Goal: Check status: Check status

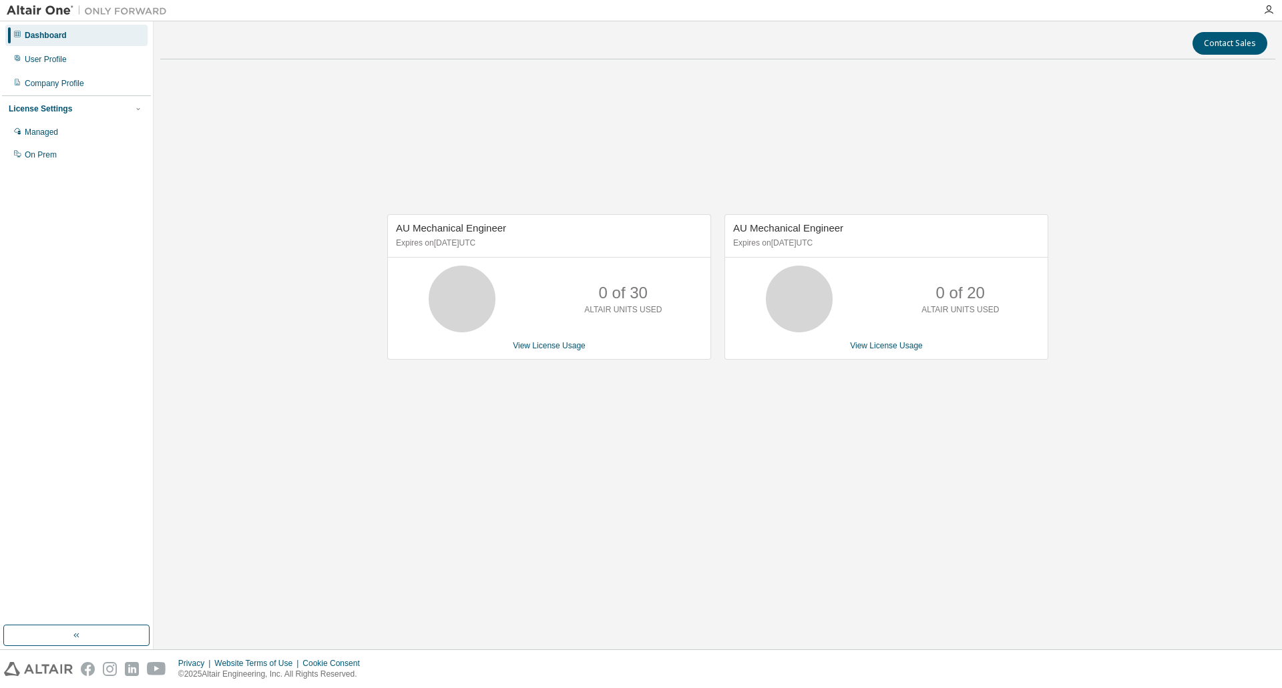
drag, startPoint x: 754, startPoint y: 246, endPoint x: 829, endPoint y: 242, distance: 74.9
click at [897, 246] on p "Expires on [DATE] UTC" at bounding box center [884, 243] width 303 height 11
click at [783, 240] on p "Expires on [DATE] UTC" at bounding box center [884, 243] width 303 height 11
click at [784, 240] on p "Expires on [DATE] UTC" at bounding box center [884, 243] width 303 height 11
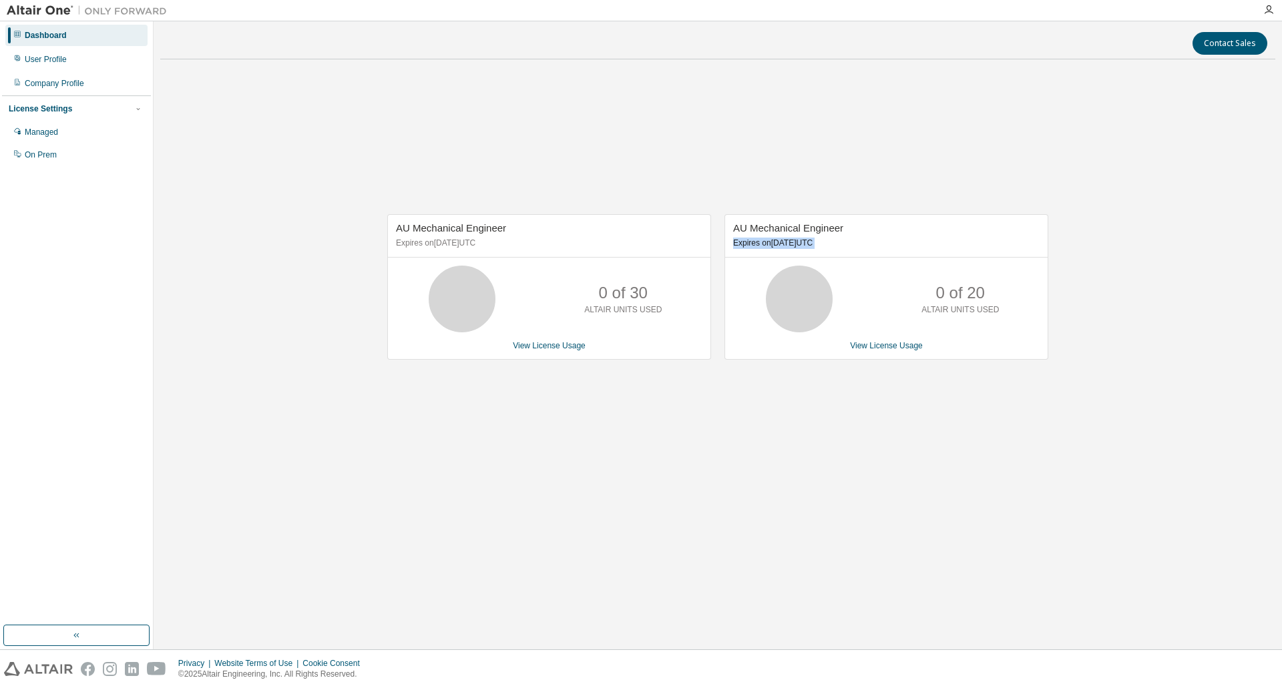
click at [826, 241] on p "Expires on [DATE] UTC" at bounding box center [884, 243] width 303 height 11
drag, startPoint x: 826, startPoint y: 241, endPoint x: 796, endPoint y: 242, distance: 30.0
click at [796, 242] on p "Expires on [DATE] UTC" at bounding box center [884, 243] width 303 height 11
drag, startPoint x: 796, startPoint y: 242, endPoint x: 888, endPoint y: 242, distance: 91.4
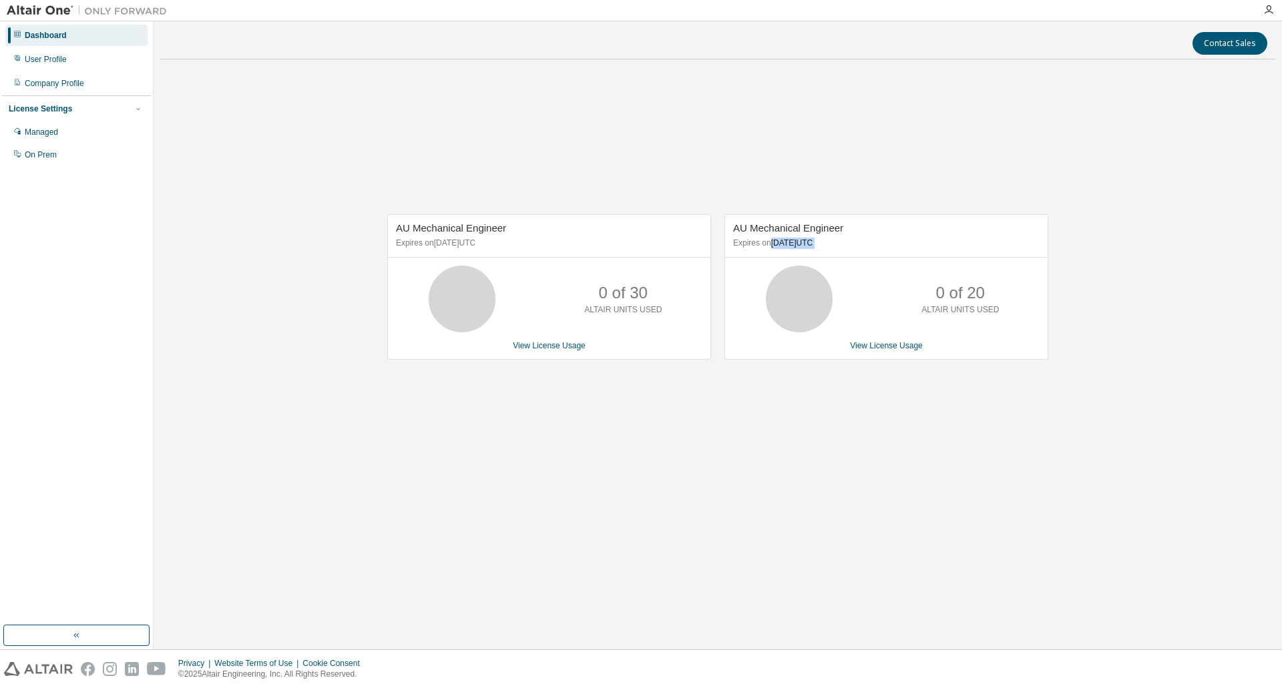
click at [888, 242] on p "Expires on [DATE] UTC" at bounding box center [884, 243] width 303 height 11
click at [605, 463] on div "AU Mechanical Engineer Expires on [DATE] UTC 0 of 30 ALTAIR UNITS USED View Lic…" at bounding box center [717, 293] width 1115 height 447
drag, startPoint x: 734, startPoint y: 228, endPoint x: 933, endPoint y: 244, distance: 199.6
click at [933, 244] on div "AU Mechanical Engineer Expires on [DATE] UTC" at bounding box center [886, 236] width 322 height 43
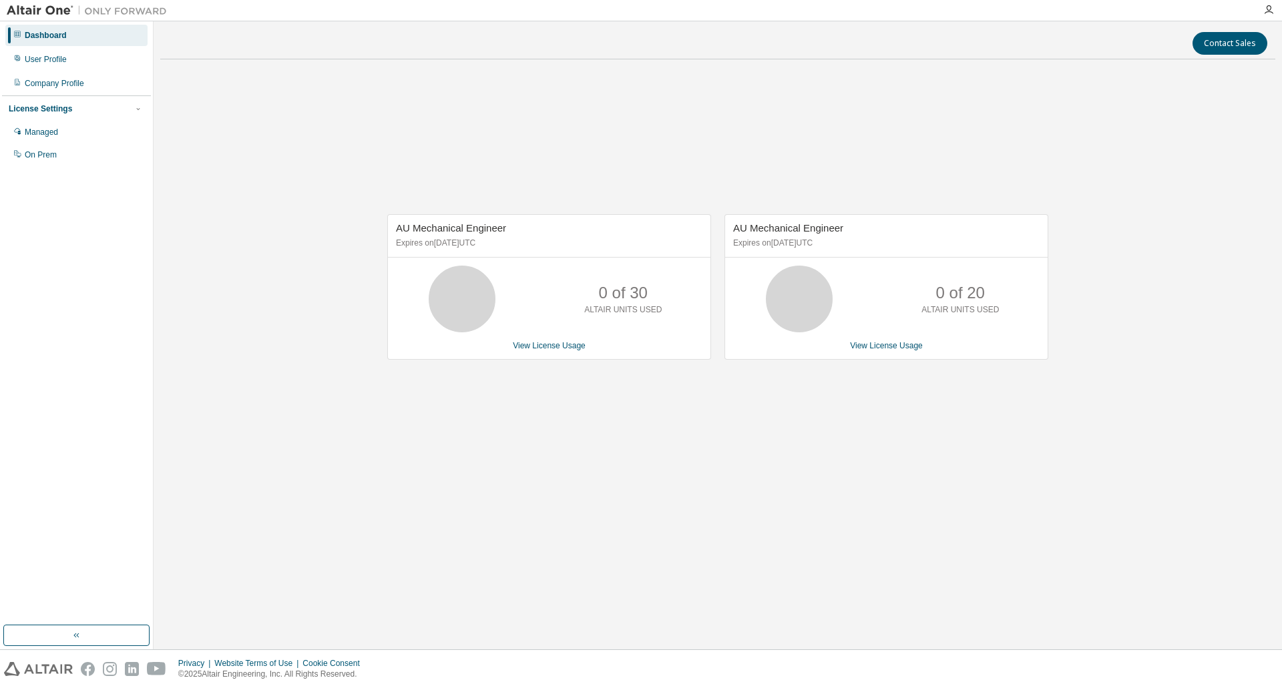
click at [933, 244] on p "Expires on [DATE] UTC" at bounding box center [884, 243] width 303 height 11
